Goal: Information Seeking & Learning: Learn about a topic

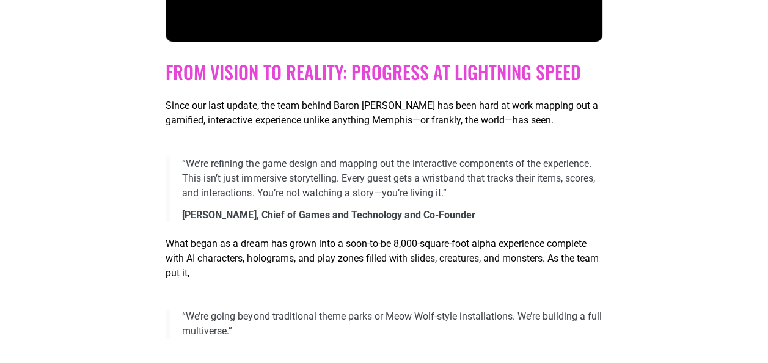
scroll to position [734, 0]
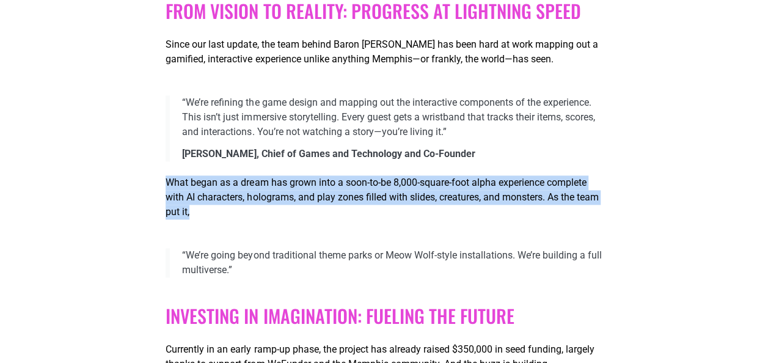
drag, startPoint x: 167, startPoint y: 183, endPoint x: 196, endPoint y: 210, distance: 39.3
click at [196, 210] on p "What began as a dream has grown into a soon-to-be 8,000-square-foot alpha exper…" at bounding box center [384, 197] width 436 height 44
drag, startPoint x: 196, startPoint y: 210, endPoint x: 209, endPoint y: 223, distance: 18.2
click at [209, 223] on div "What began as a dream has grown into a soon-to-be 8,000-square-foot alpha exper…" at bounding box center [384, 200] width 436 height 68
drag, startPoint x: 252, startPoint y: 274, endPoint x: 170, endPoint y: 186, distance: 120.2
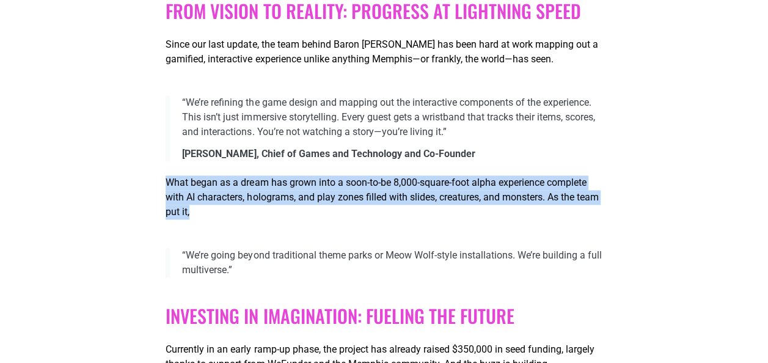
copy div "What began as a dream has grown into a soon-to-be 8,000-square-foot alpha exper…"
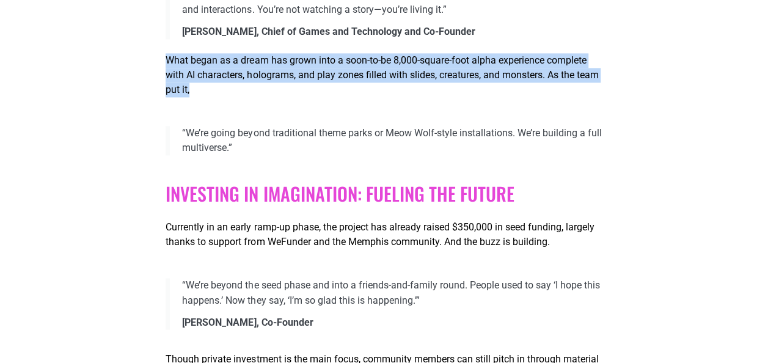
scroll to position [917, 0]
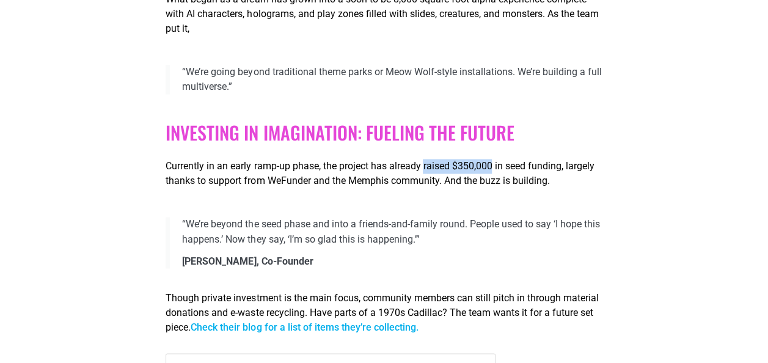
drag, startPoint x: 427, startPoint y: 166, endPoint x: 494, endPoint y: 164, distance: 67.3
click at [494, 164] on p "Currently in an early ramp-up phase, the project has already raised $350,000 in…" at bounding box center [384, 173] width 436 height 29
drag, startPoint x: 494, startPoint y: 164, endPoint x: 473, endPoint y: 163, distance: 20.8
copy p "raised $350,000"
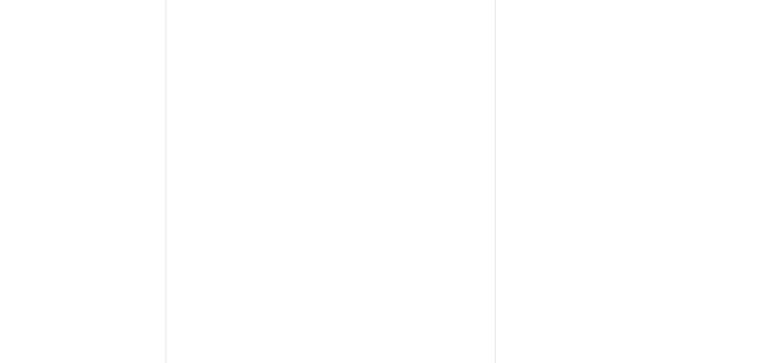
scroll to position [1406, 0]
click at [523, 221] on div at bounding box center [384, 221] width 436 height 714
click at [537, 142] on div at bounding box center [384, 221] width 436 height 714
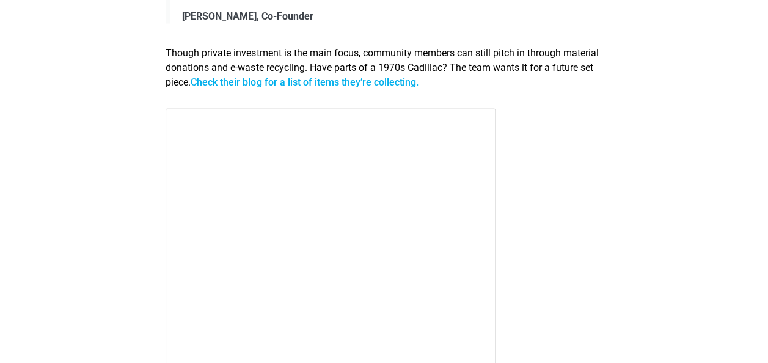
click at [525, 17] on div "[PERSON_NAME], Co-Founder" at bounding box center [392, 16] width 420 height 15
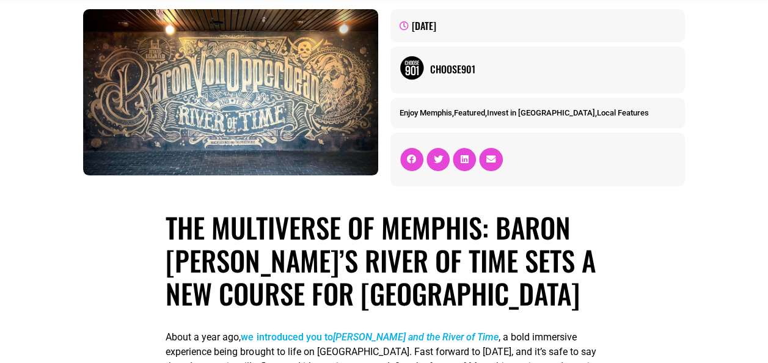
scroll to position [122, 0]
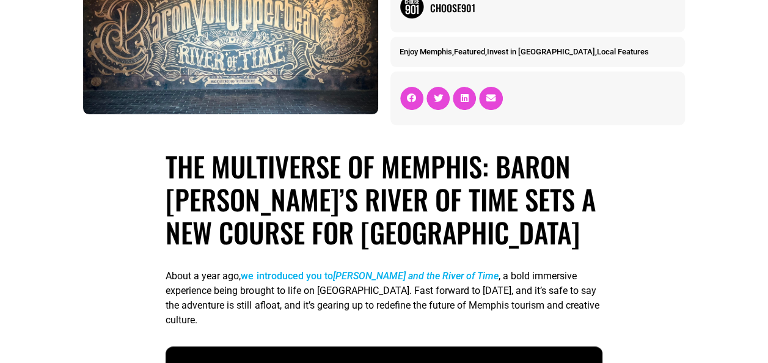
click at [255, 274] on link "we introduced you to Baron [PERSON_NAME] and the River of Time" at bounding box center [369, 276] width 257 height 12
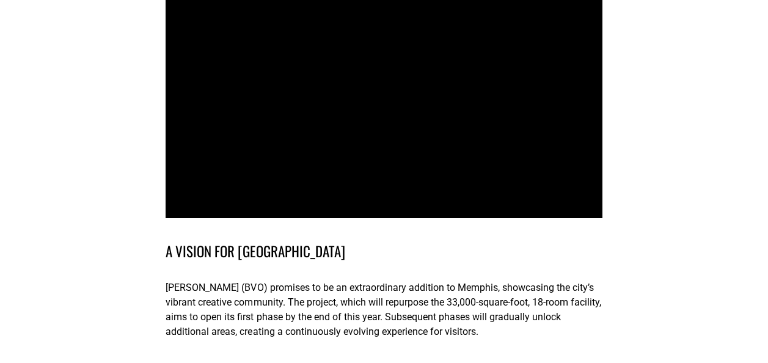
scroll to position [672, 0]
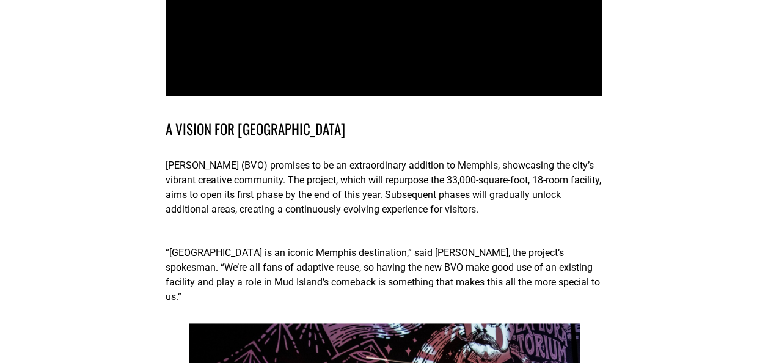
click at [399, 207] on p "Baron Von Opperbean (BVO) promises to be an extraordinary addition to Memphis, …" at bounding box center [384, 187] width 436 height 59
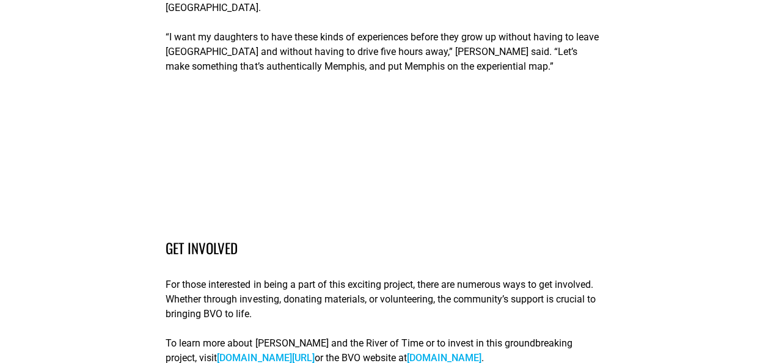
scroll to position [2690, 0]
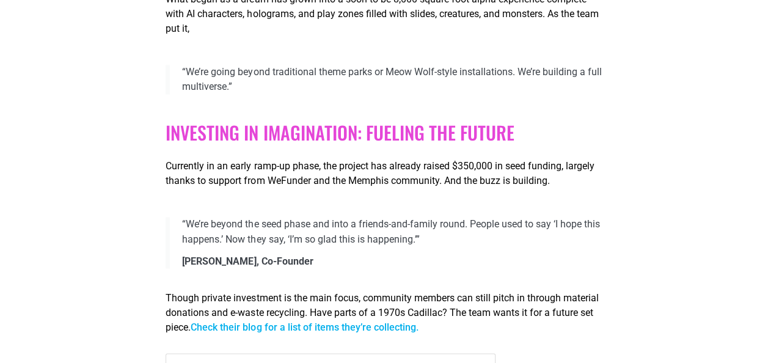
scroll to position [978, 0]
